Goal: Navigation & Orientation: Find specific page/section

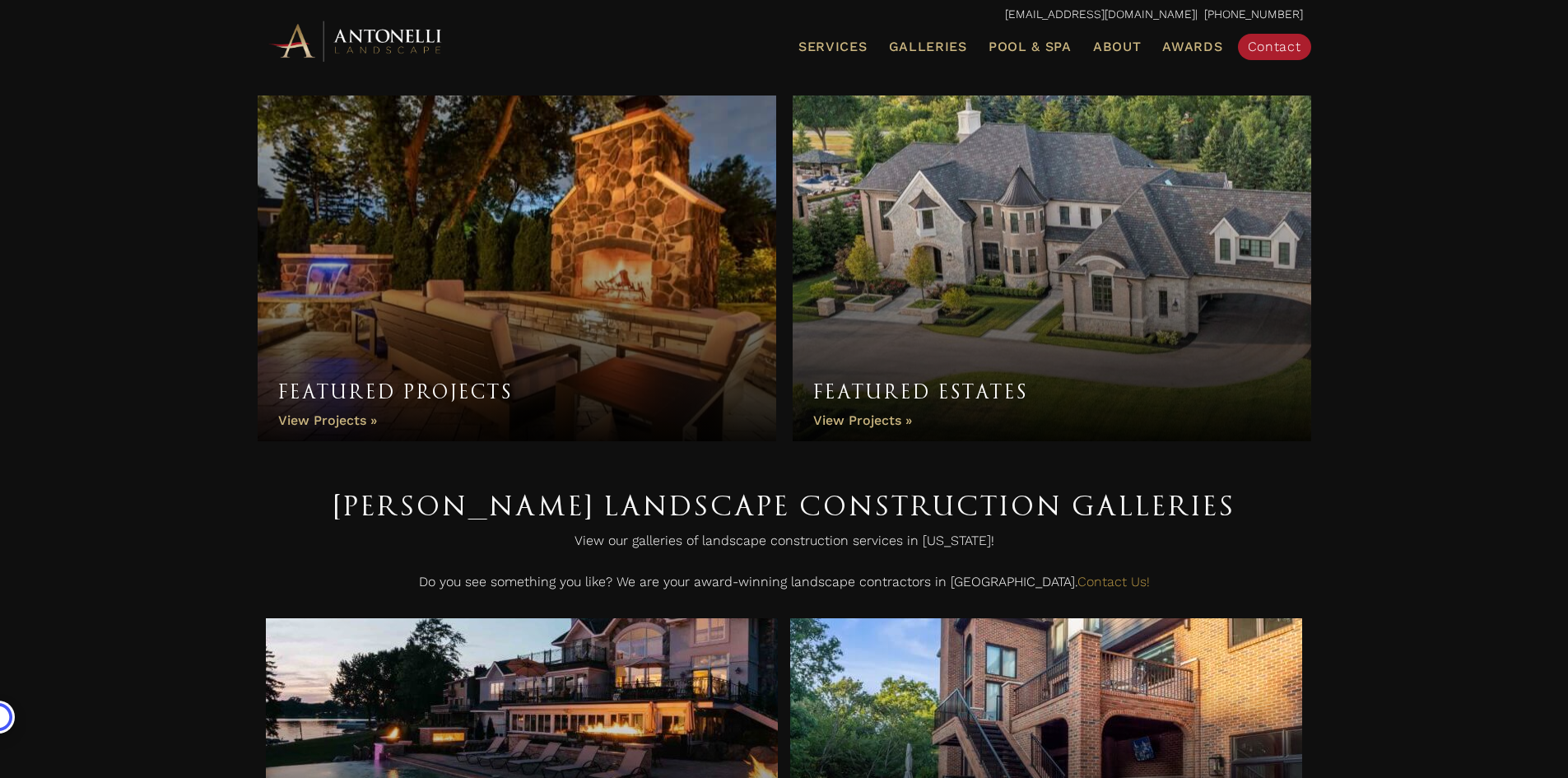
click at [577, 281] on link "Featured Projects" at bounding box center [517, 269] width 518 height 346
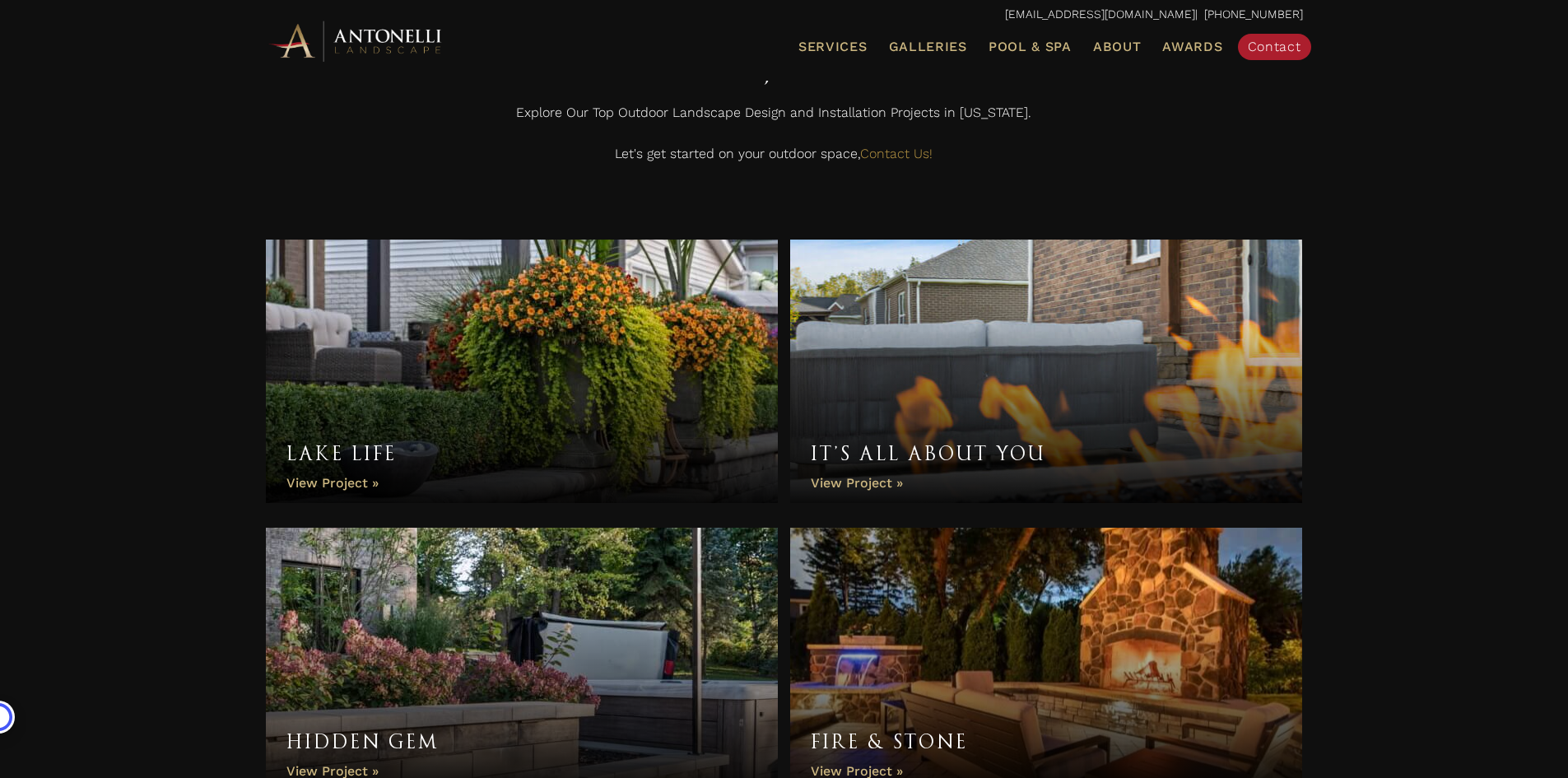
scroll to position [329, 0]
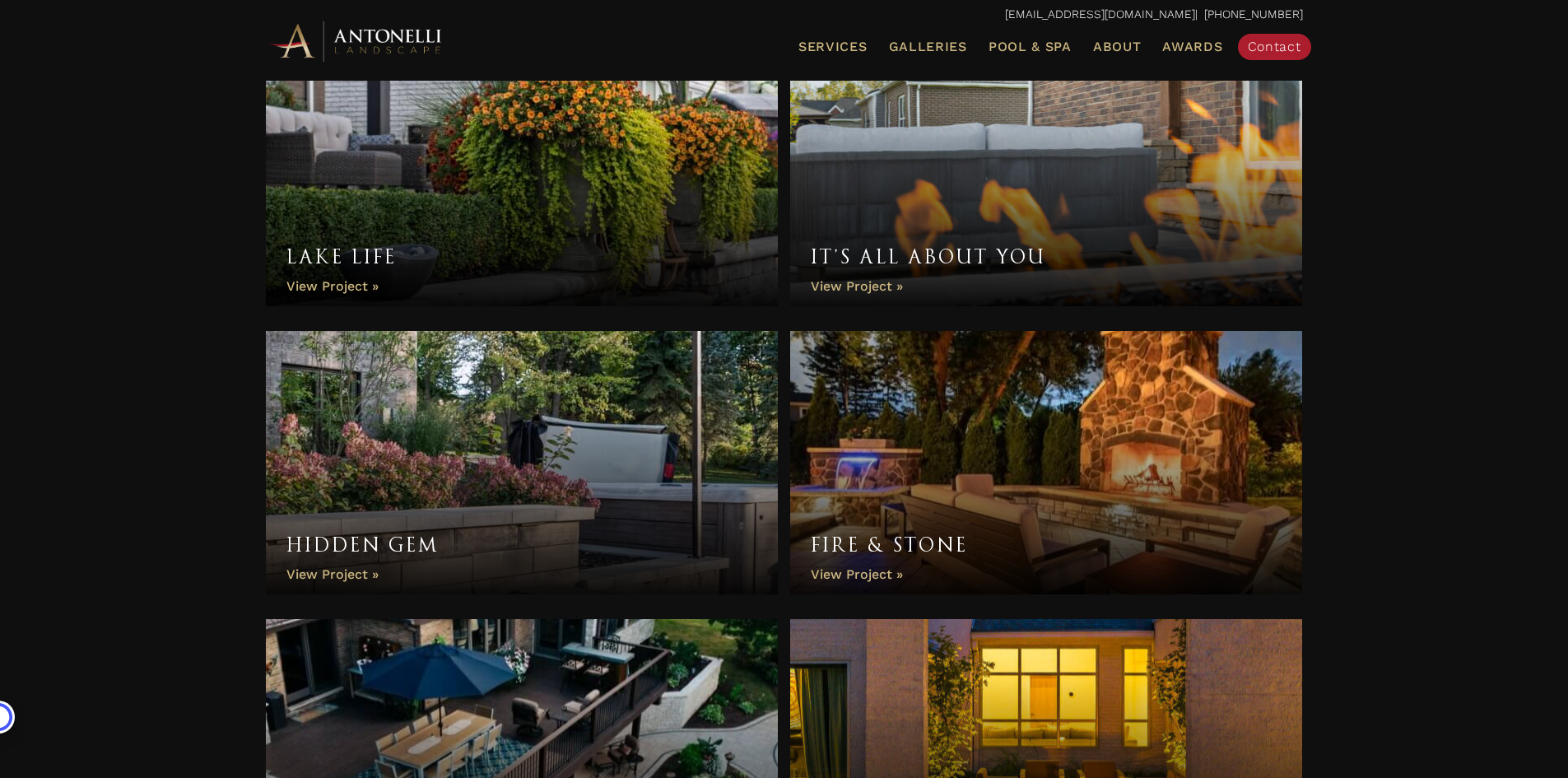
click at [466, 176] on link "Lake Life" at bounding box center [522, 175] width 512 height 264
